Goal: Information Seeking & Learning: Learn about a topic

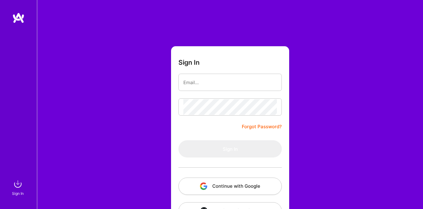
scroll to position [22, 0]
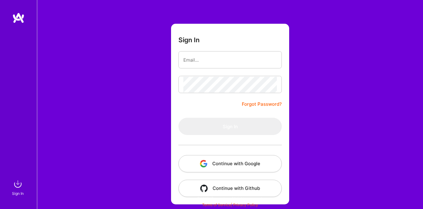
click at [236, 162] on button "Continue with Google" at bounding box center [229, 163] width 103 height 17
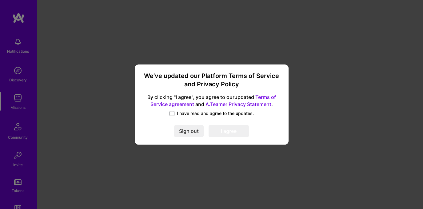
click at [184, 112] on span "I have read and agree to the updates." at bounding box center [215, 113] width 77 height 6
click at [0, 0] on input "I have read and agree to the updates." at bounding box center [0, 0] width 0 height 0
click at [237, 128] on button "I agree" at bounding box center [229, 131] width 40 height 12
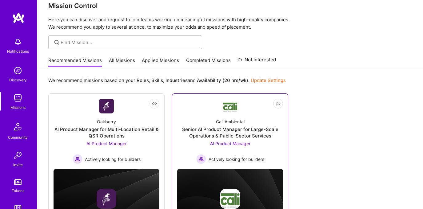
scroll to position [50, 0]
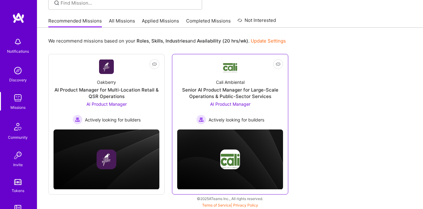
click at [260, 105] on div "AI Product Manager Actively looking for builders" at bounding box center [230, 113] width 68 height 24
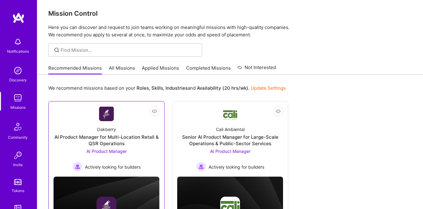
scroll to position [2, 0]
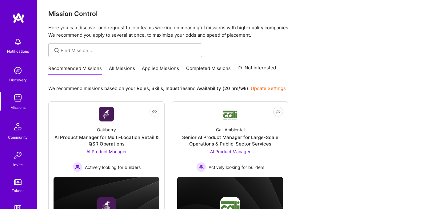
click at [124, 70] on link "All Missions" at bounding box center [122, 70] width 26 height 10
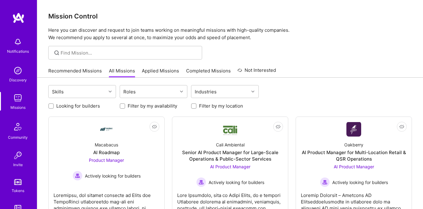
click at [145, 93] on div "Roles" at bounding box center [149, 91] width 58 height 12
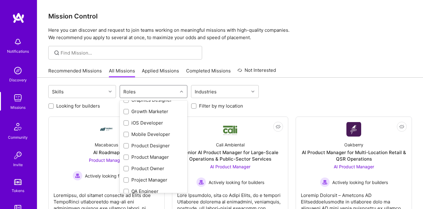
scroll to position [166, 0]
click at [142, 155] on div "Product Manager" at bounding box center [153, 157] width 60 height 6
checkbox input "true"
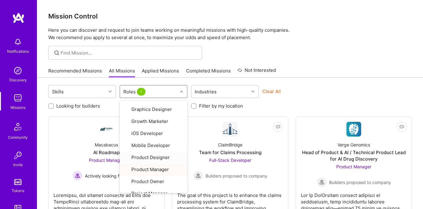
click at [288, 82] on div "Skills option Product Manager, selected. option Product Designer focused, 19 of…" at bounding box center [230, 213] width 386 height 270
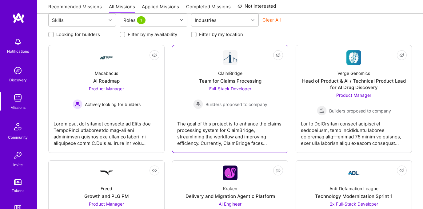
scroll to position [73, 0]
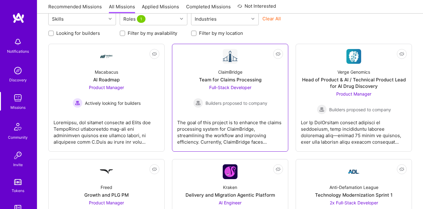
click at [250, 72] on div "ClaimBridge Team for Claims Processing Full-Stack Developer Builders proposed t…" at bounding box center [230, 86] width 106 height 44
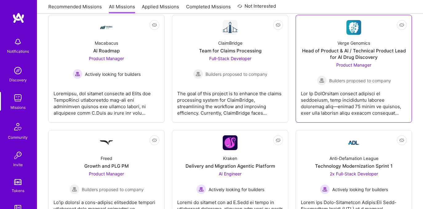
scroll to position [139, 0]
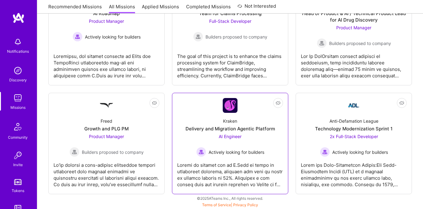
click at [271, 131] on div "Delivery and Migration Agentic Platform" at bounding box center [231, 128] width 90 height 6
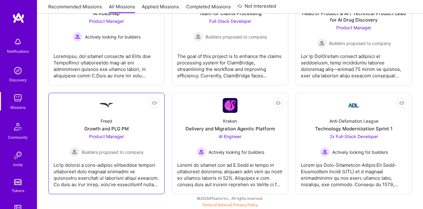
click at [134, 136] on div "Product Manager Builders proposed to company" at bounding box center [107, 145] width 74 height 24
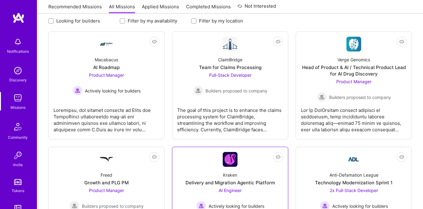
scroll to position [0, 0]
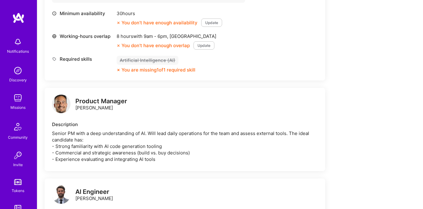
scroll to position [182, 0]
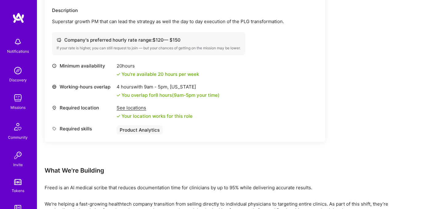
scroll to position [244, 0]
